Goal: Information Seeking & Learning: Learn about a topic

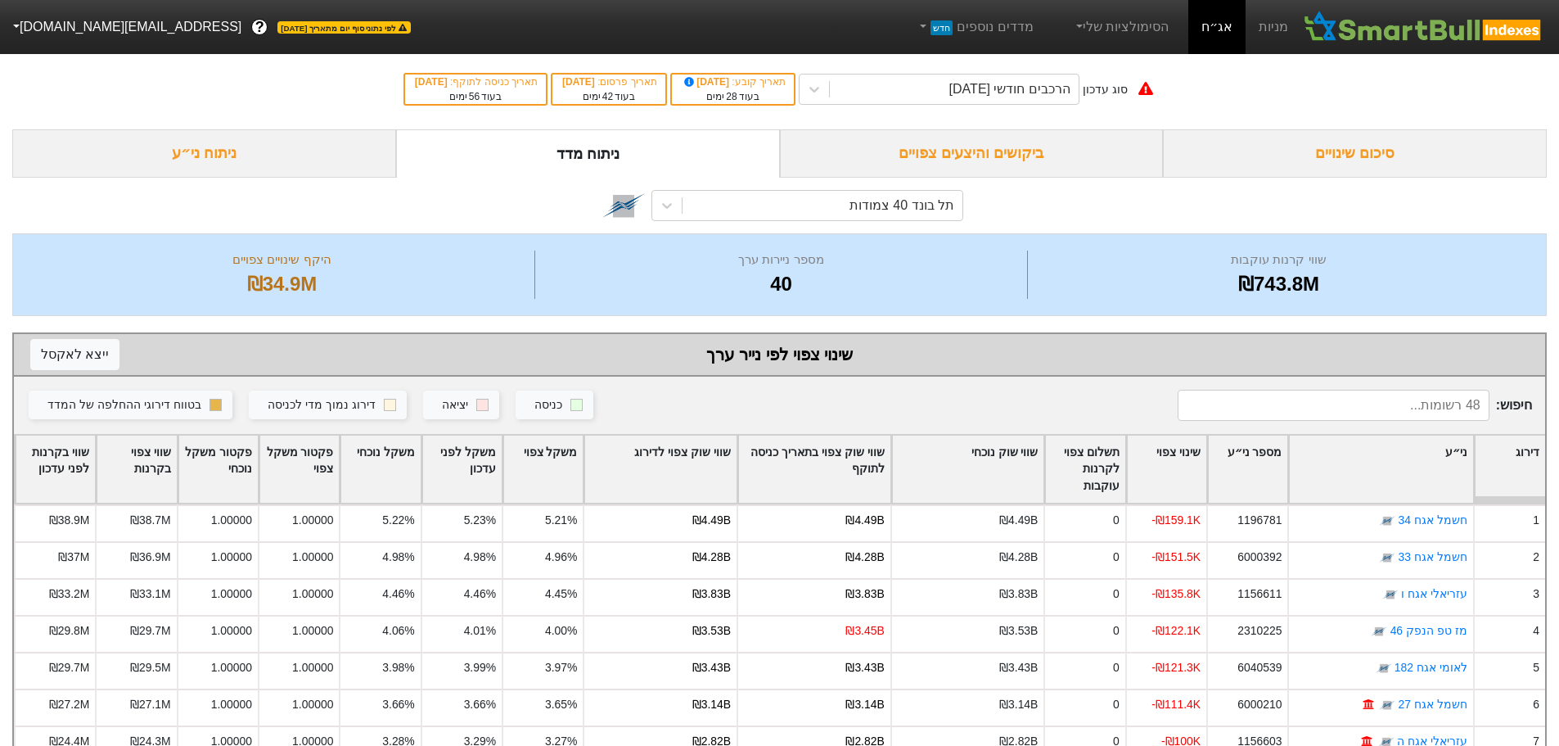
scroll to position [82, 0]
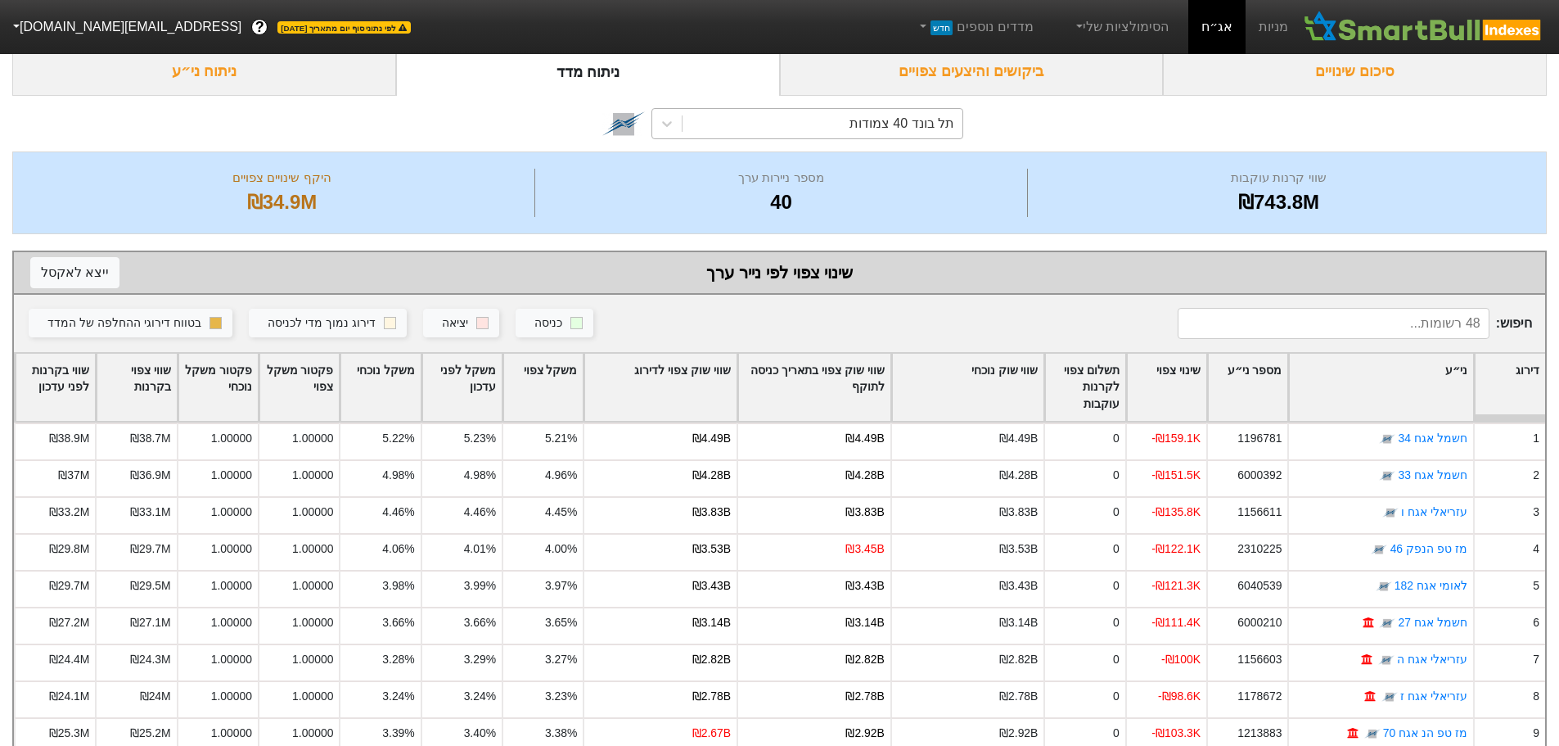
click at [917, 122] on div "תל בונד 40 צמודות" at bounding box center [901, 124] width 105 height 20
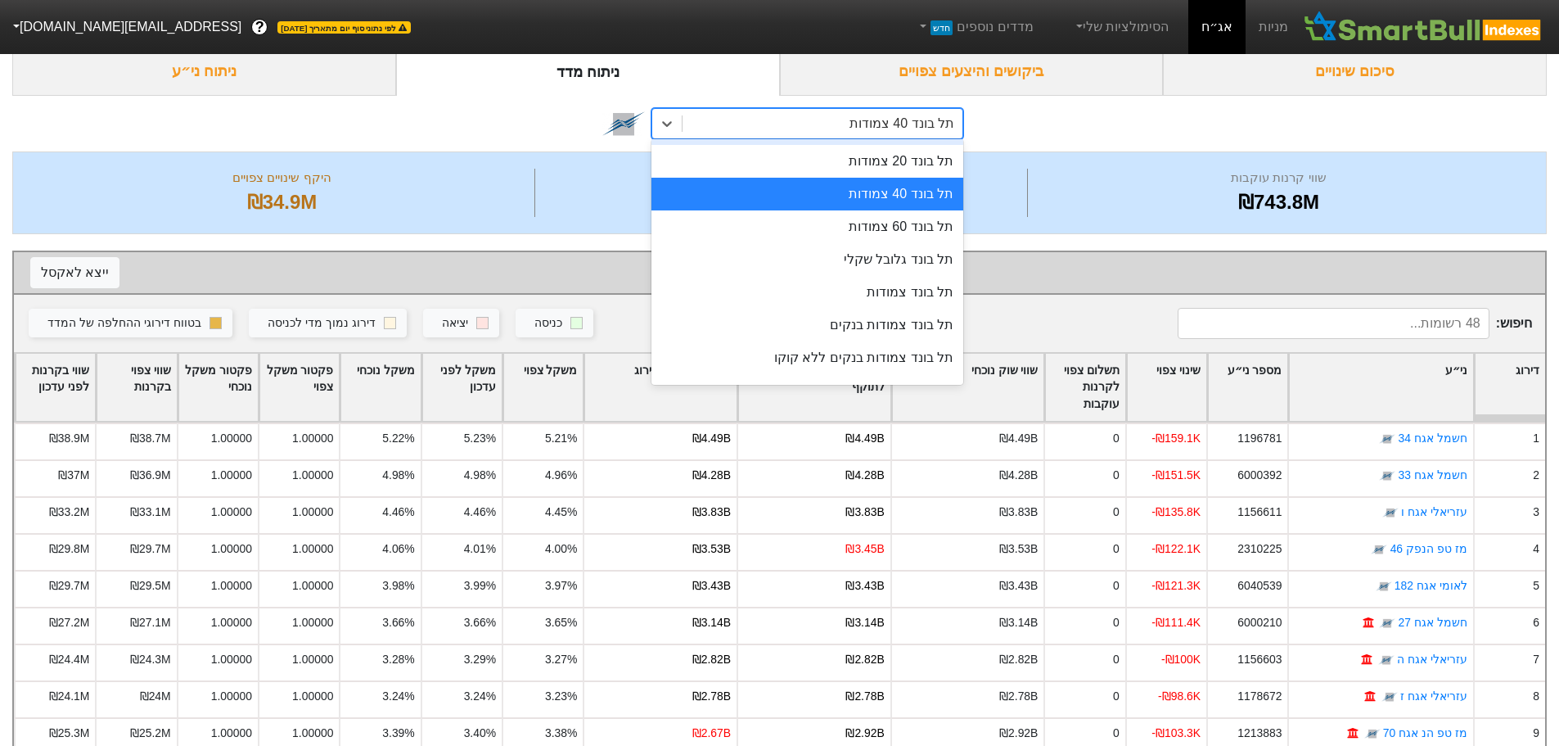
scroll to position [276, 0]
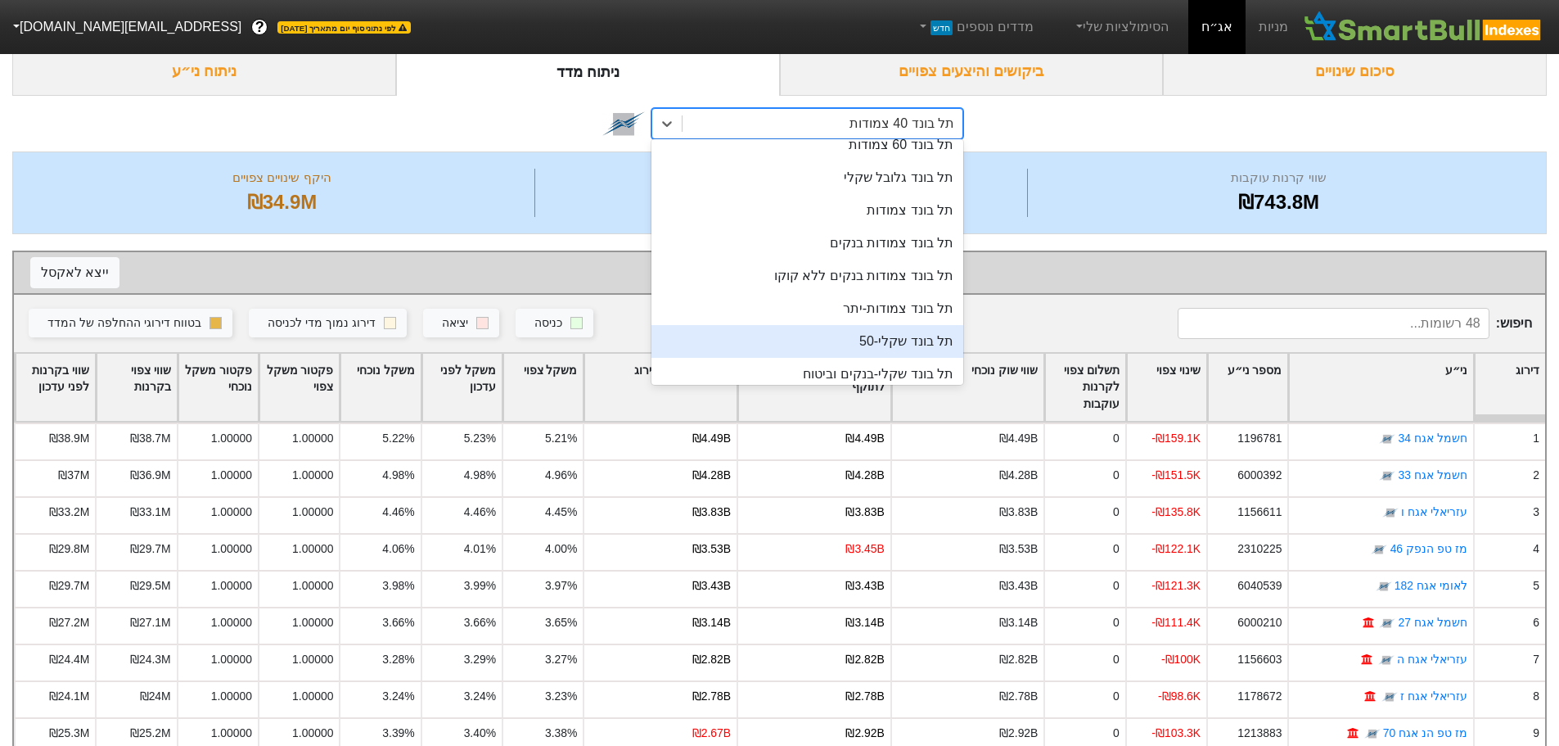
click at [860, 340] on div "תל בונד שקלי-50" at bounding box center [807, 341] width 312 height 33
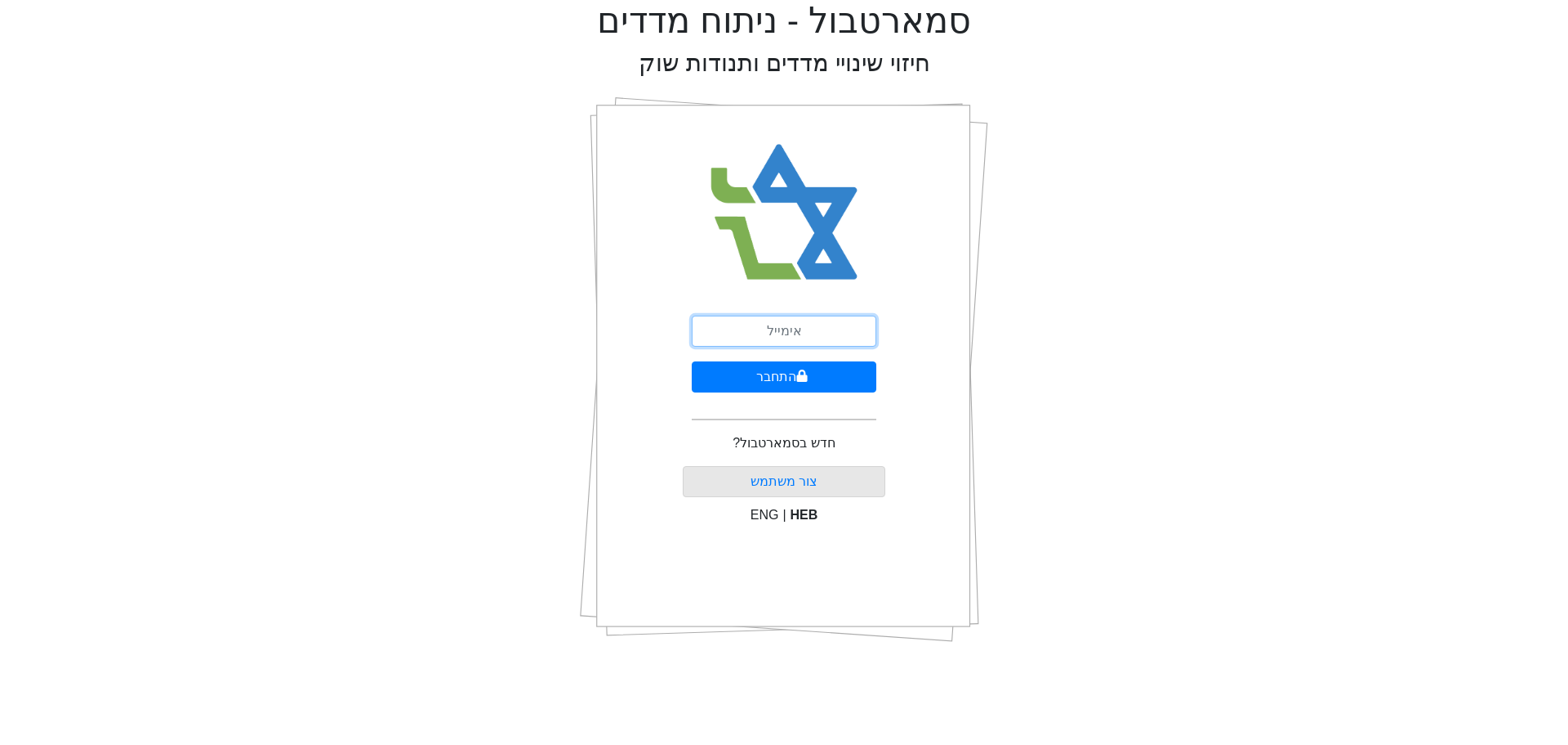
click at [802, 333] on input "email" at bounding box center [784, 331] width 185 height 31
type input "ז"
click at [769, 381] on button "התחבר" at bounding box center [784, 376] width 185 height 31
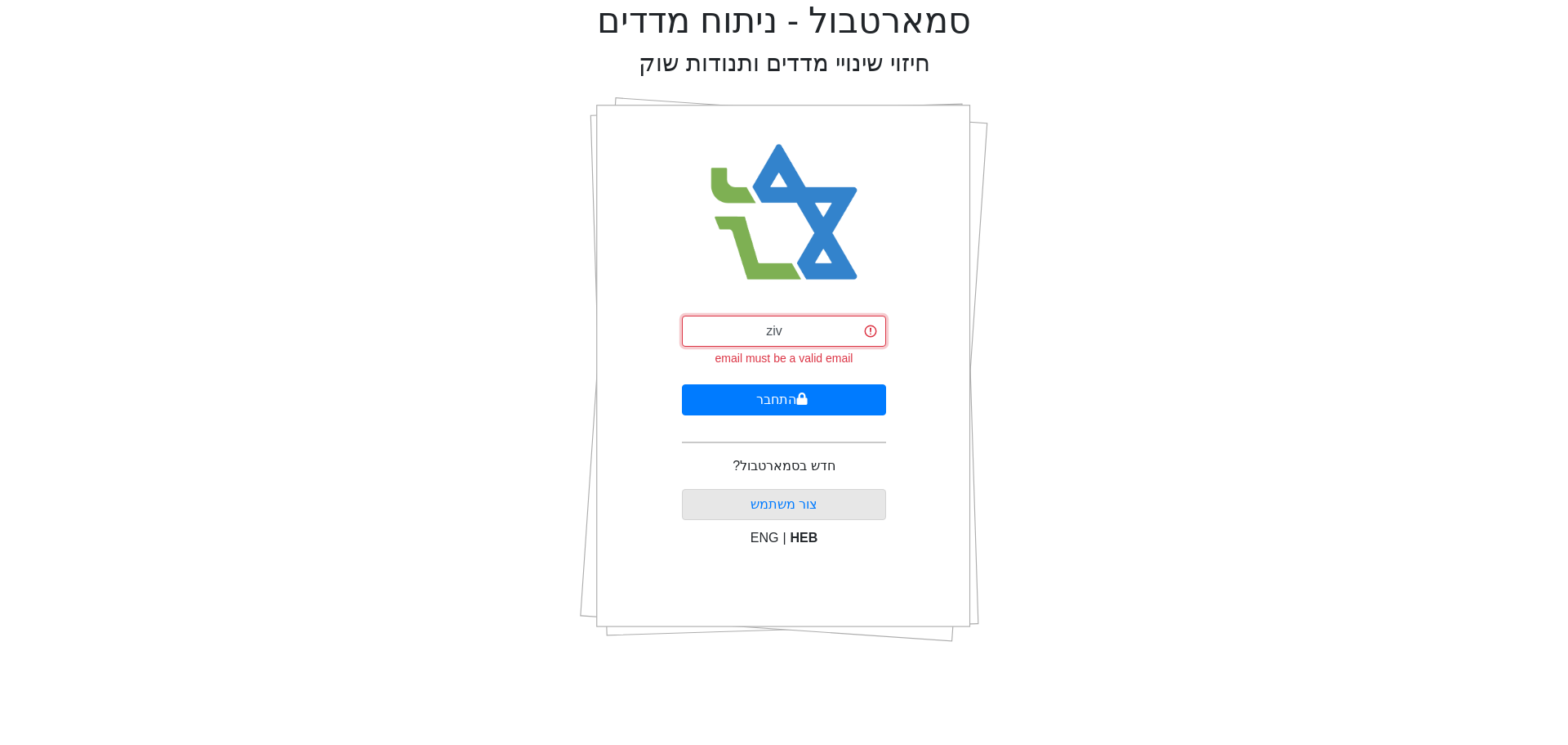
click at [794, 330] on input "ziv" at bounding box center [784, 331] width 205 height 31
type input "[EMAIL_ADDRESS][DOMAIN_NAME]"
click at [775, 397] on button "התחבר" at bounding box center [784, 399] width 205 height 31
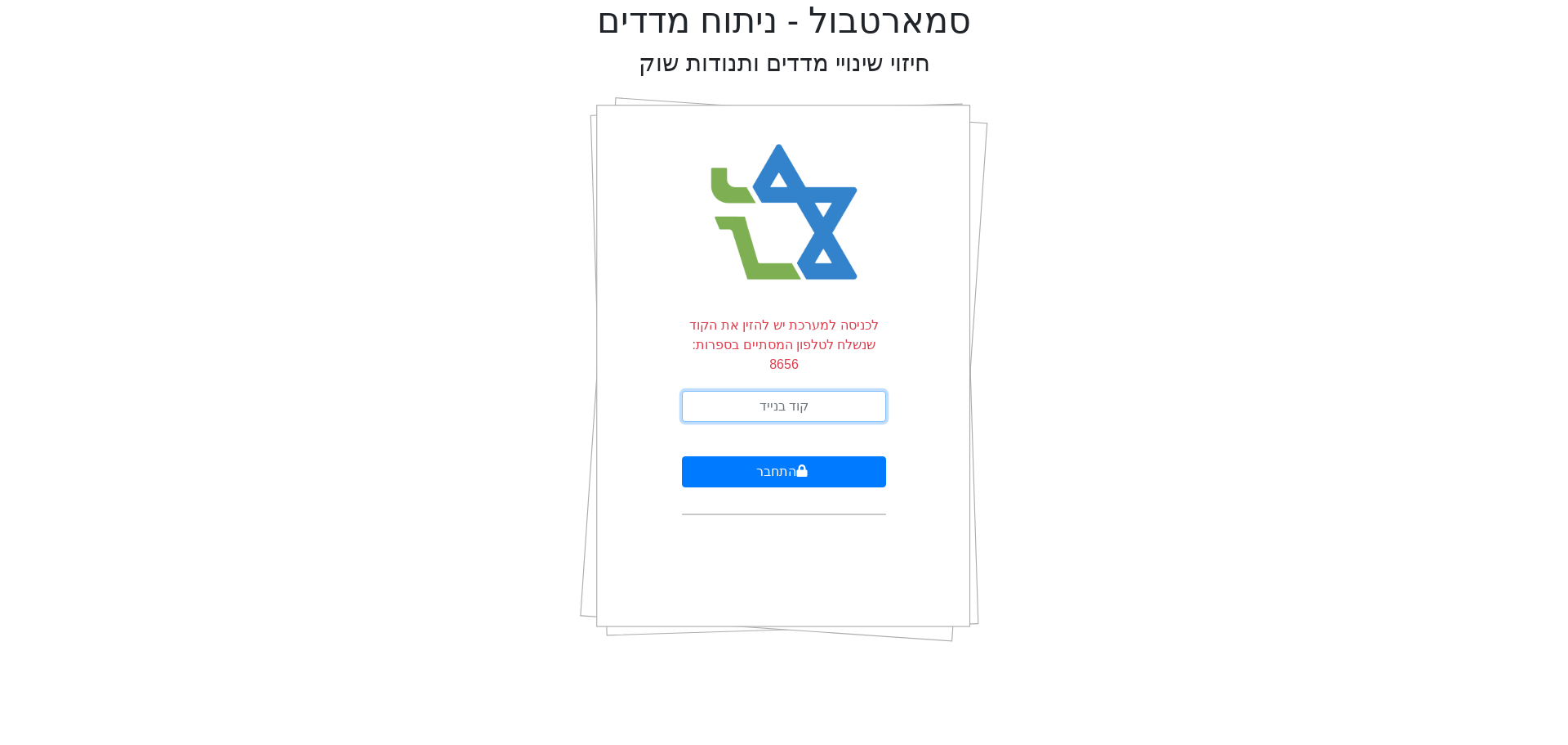
click at [775, 397] on input "text" at bounding box center [784, 405] width 205 height 31
type input "871535"
click at [682, 456] on button "התחבר" at bounding box center [784, 471] width 205 height 31
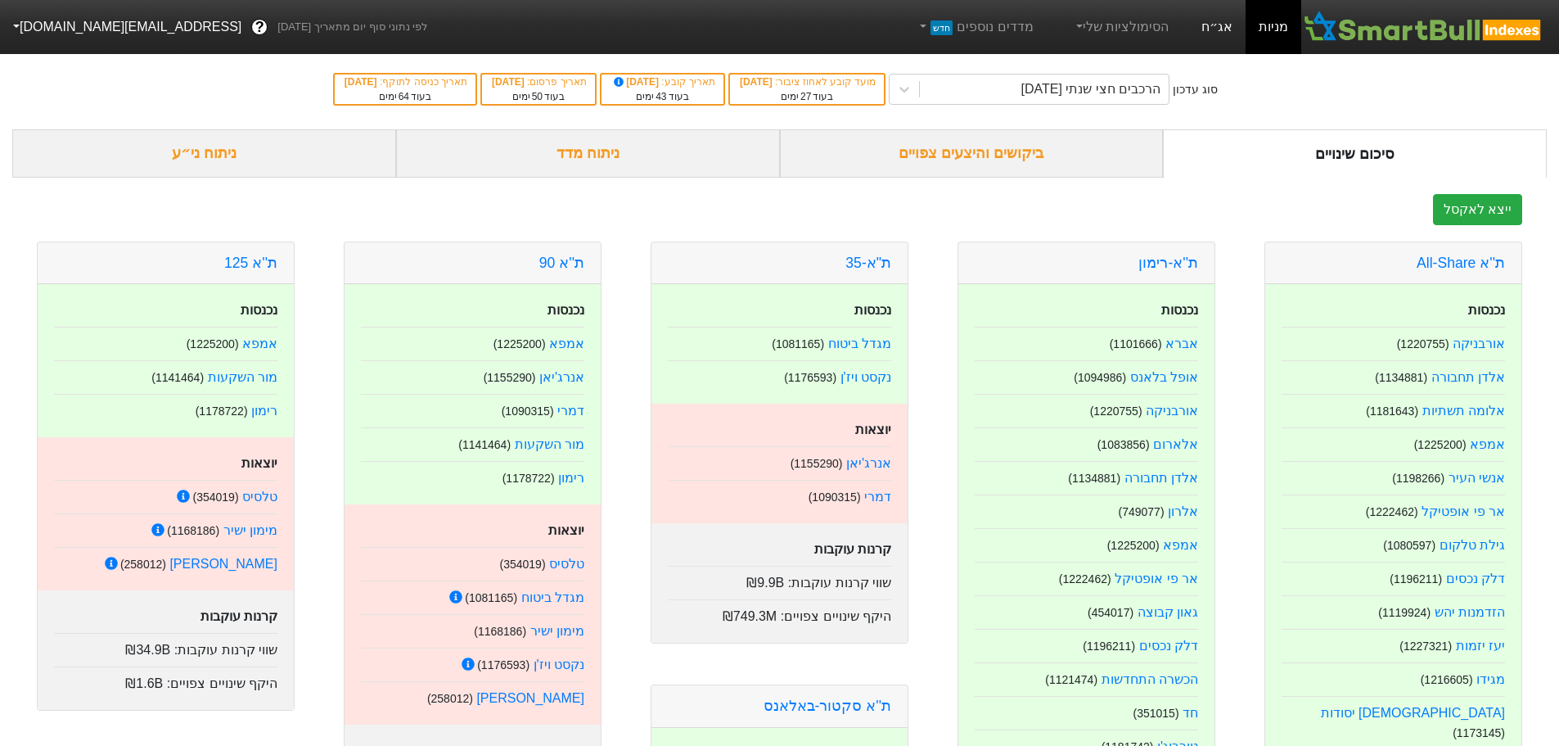
click at [1210, 24] on link "אג״ח" at bounding box center [1216, 27] width 57 height 54
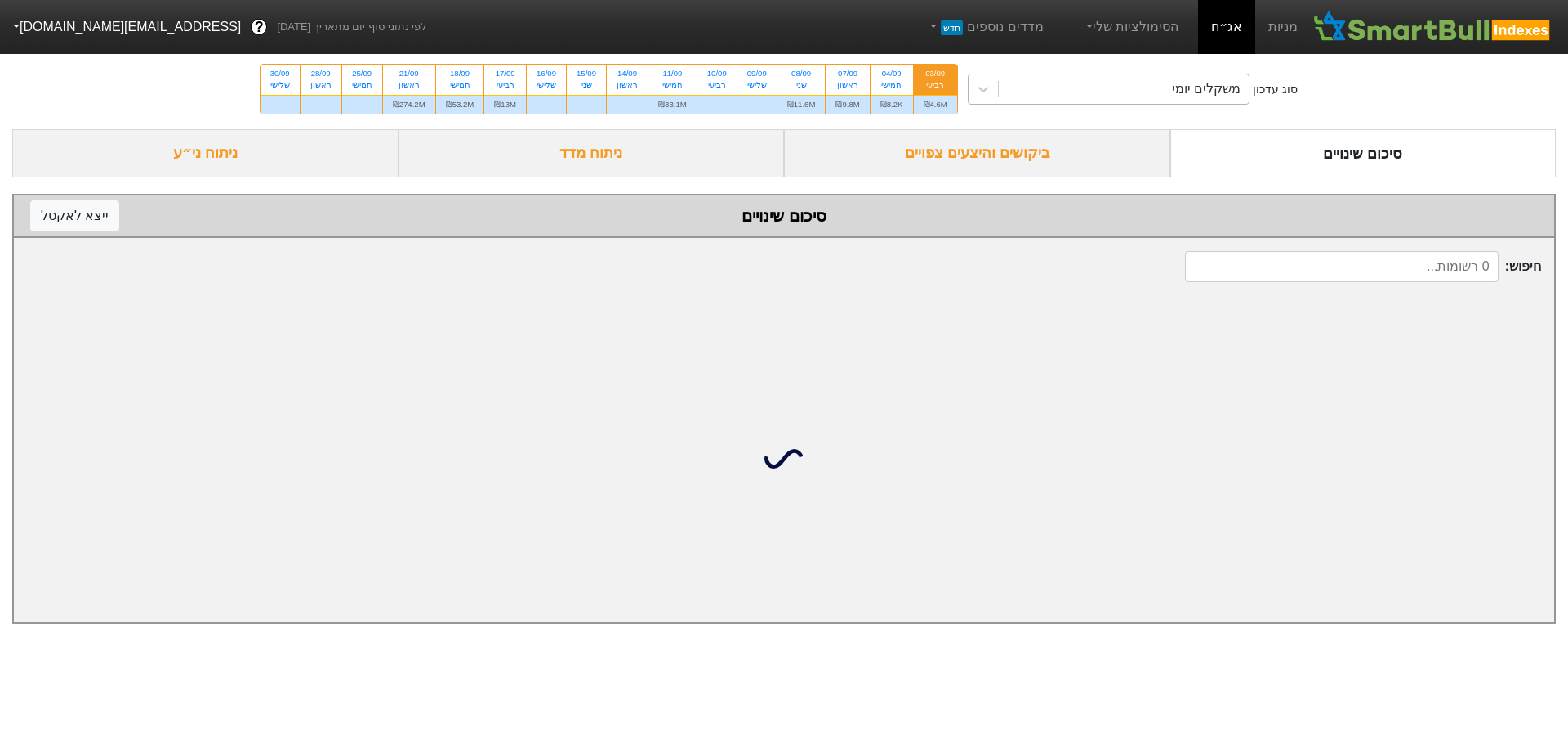
click at [1015, 95] on div "משקלים יומי" at bounding box center [1124, 88] width 251 height 29
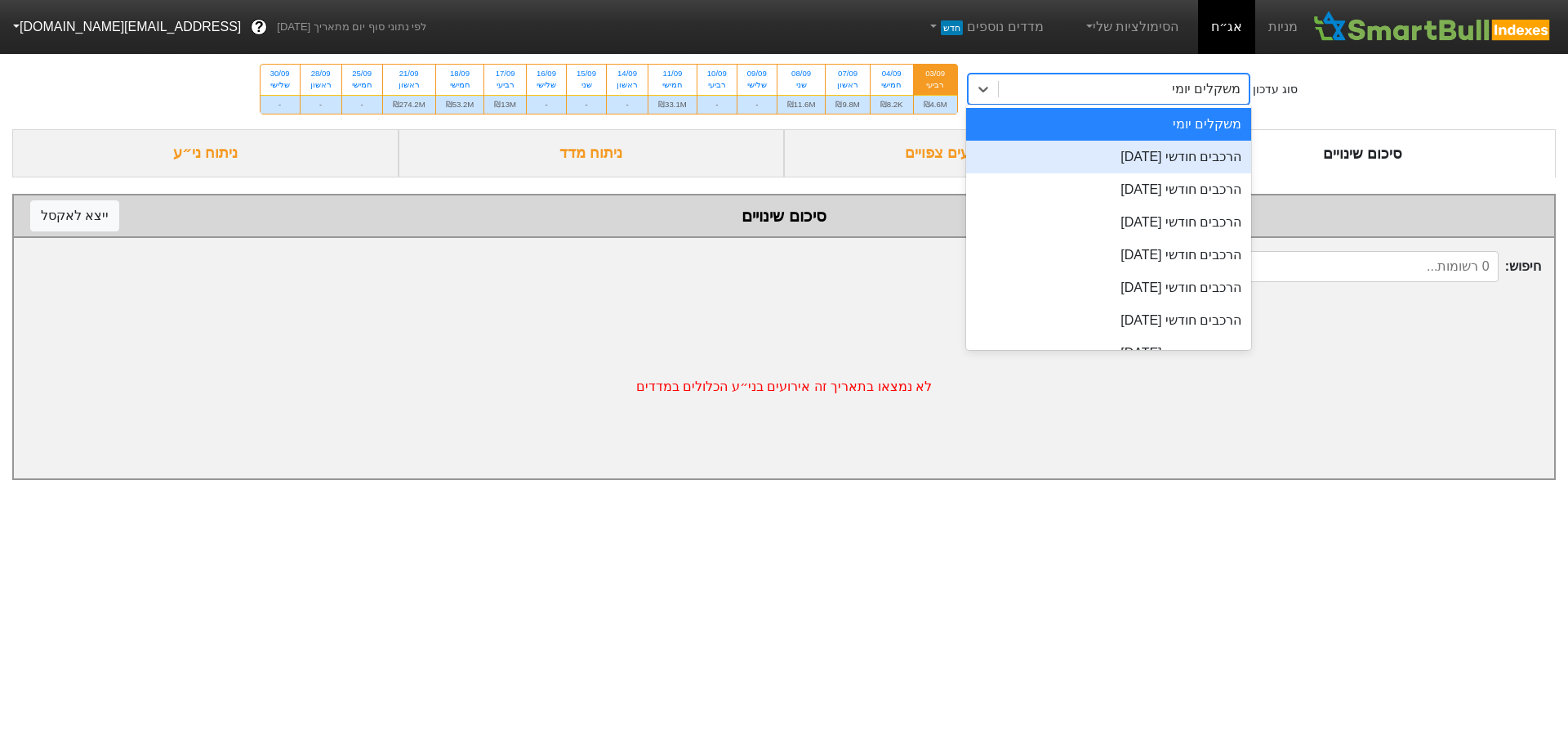
click at [1031, 154] on div "הרכבים חודשי 29/09/2025" at bounding box center [1109, 157] width 285 height 33
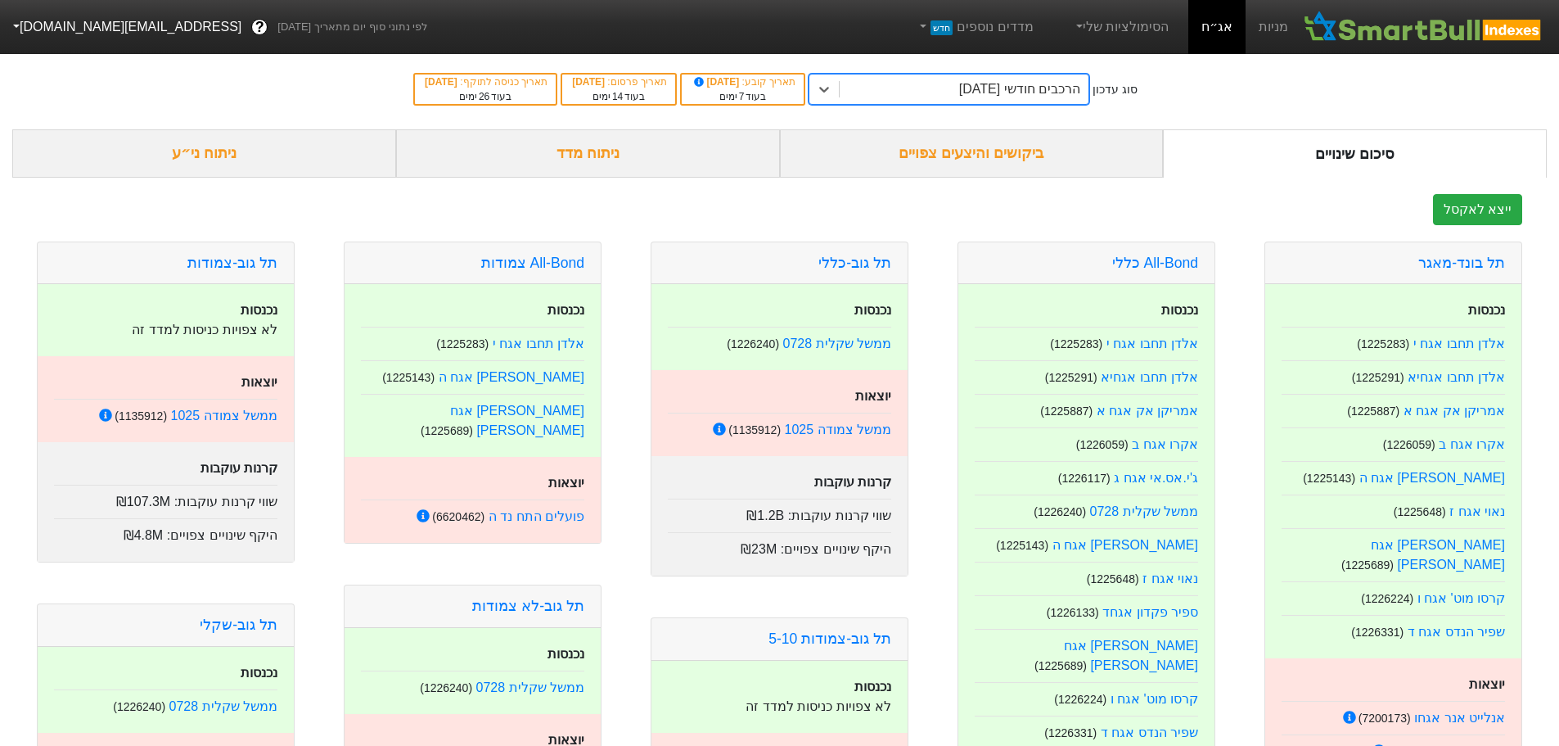
click at [993, 151] on div "ביקושים והיצעים צפויים" at bounding box center [972, 153] width 384 height 48
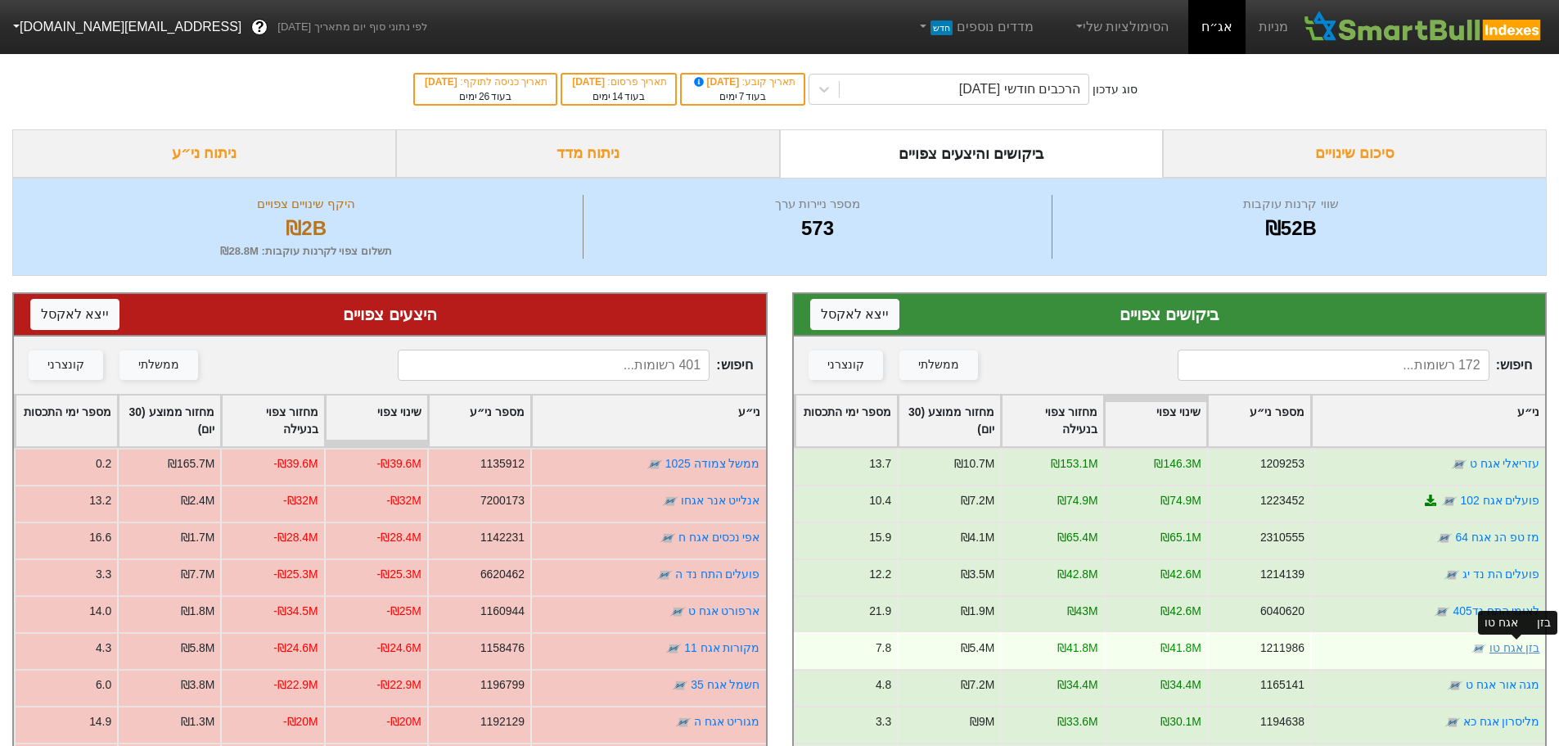
click at [1502, 646] on link "בזן אגח טו" at bounding box center [1514, 647] width 51 height 13
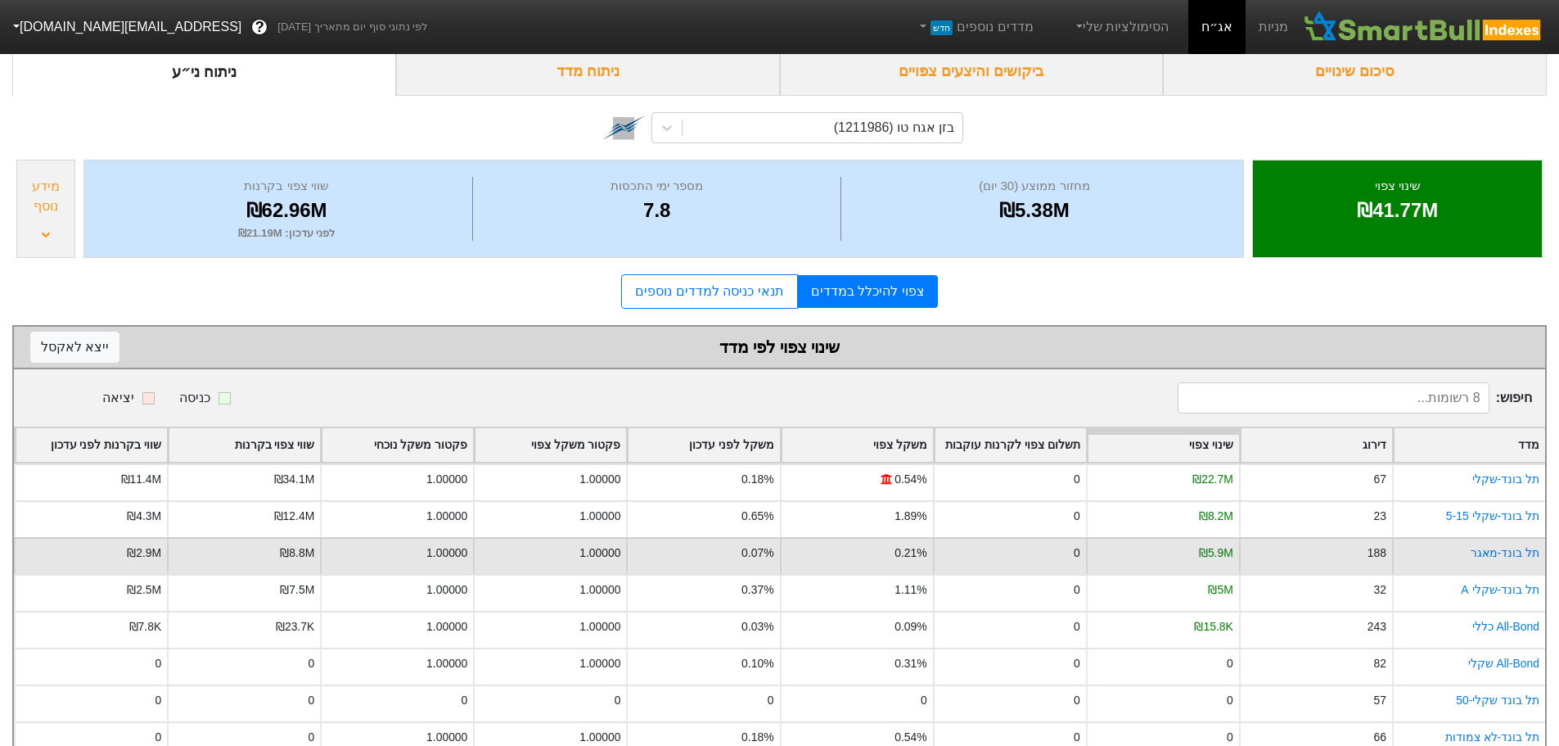
scroll to position [124, 0]
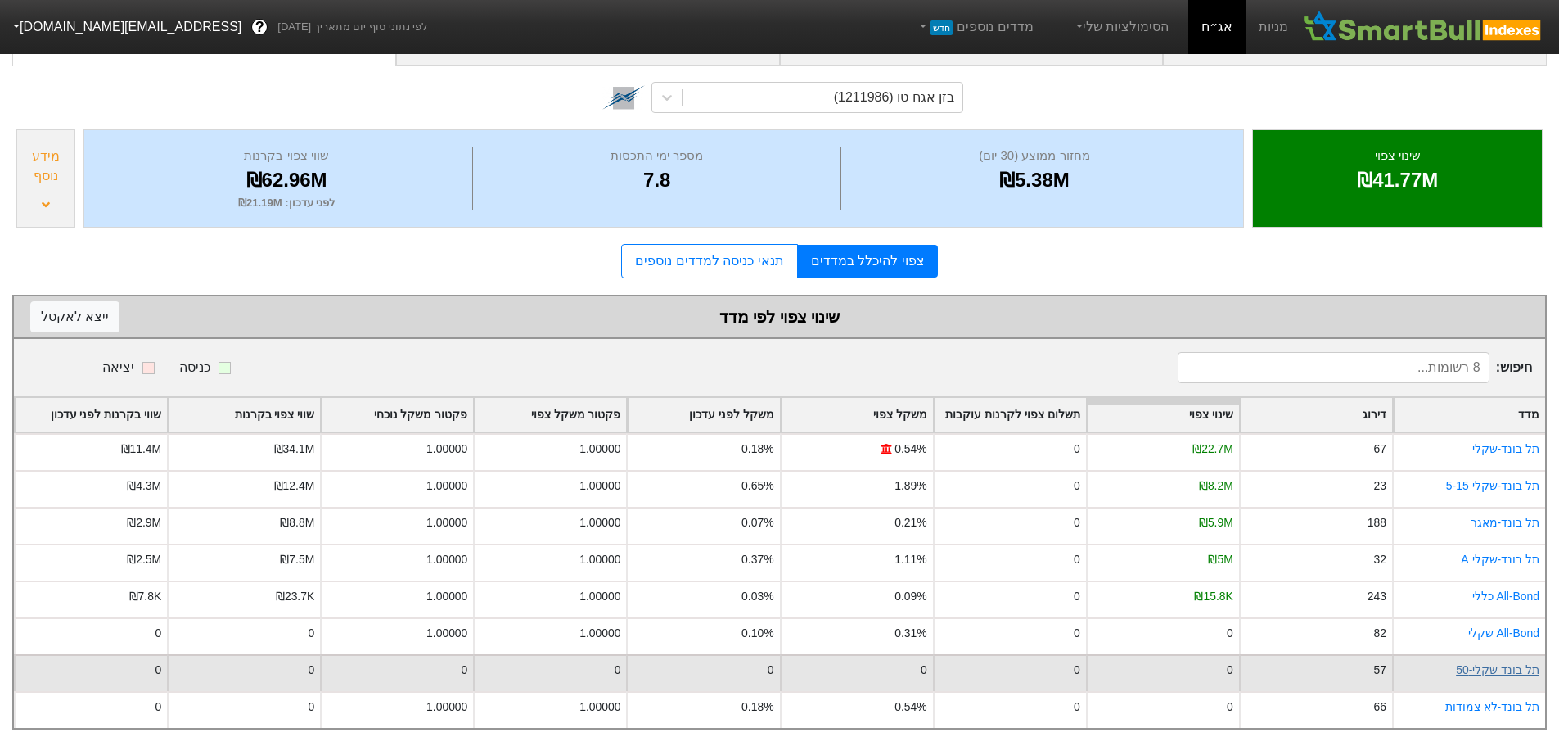
click at [1499, 663] on link "תל בונד שקלי-50" at bounding box center [1497, 669] width 83 height 13
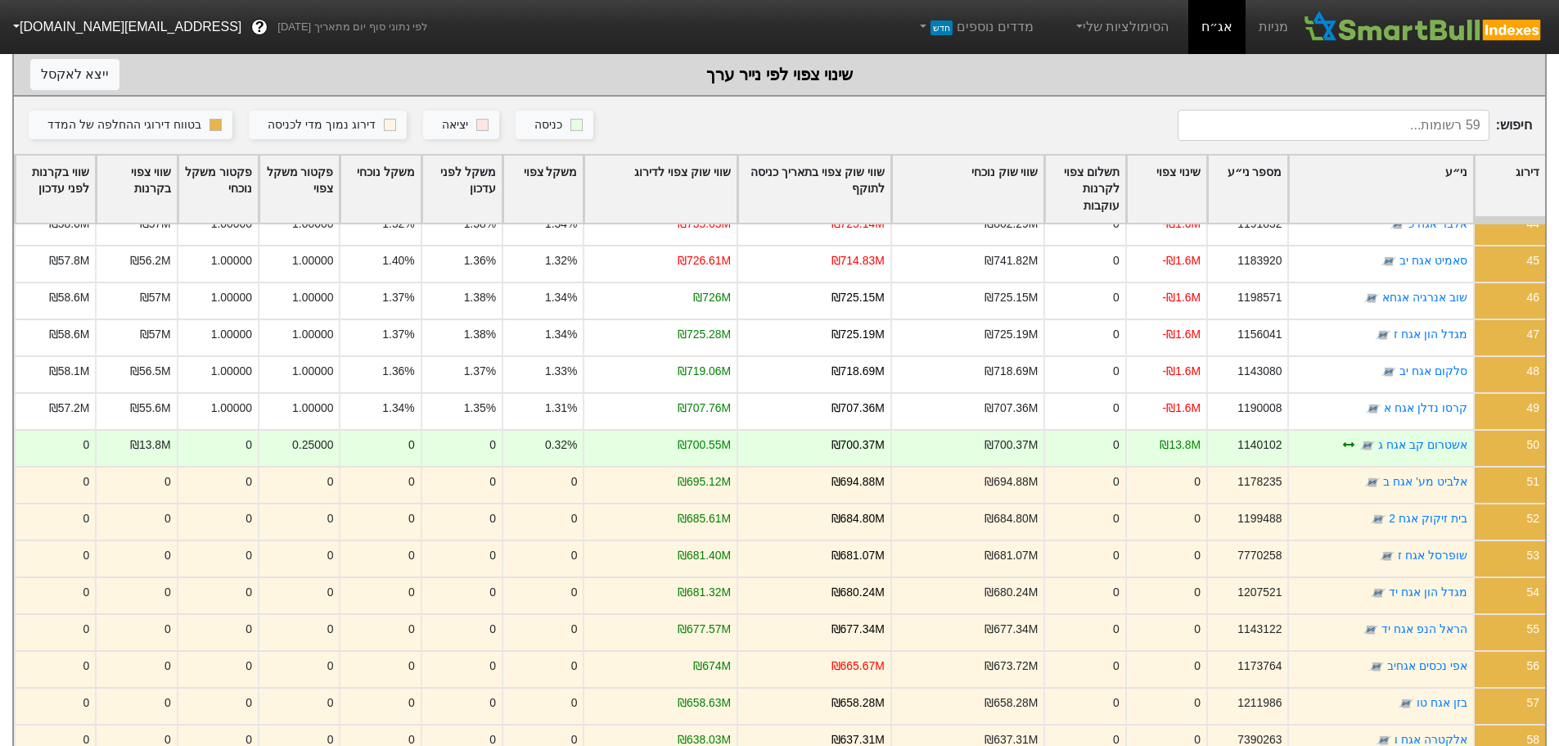
scroll to position [362, 0]
